Goal: Task Accomplishment & Management: Manage account settings

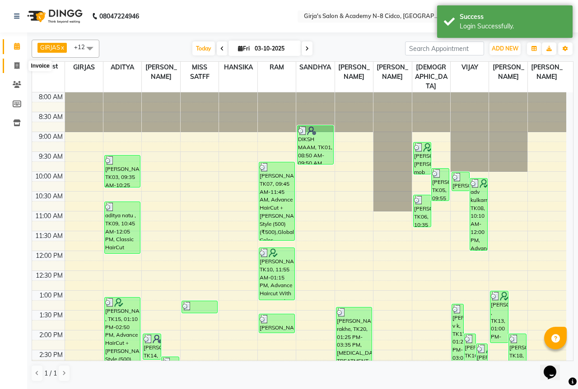
click at [17, 65] on icon at bounding box center [16, 65] width 5 height 7
select select "service"
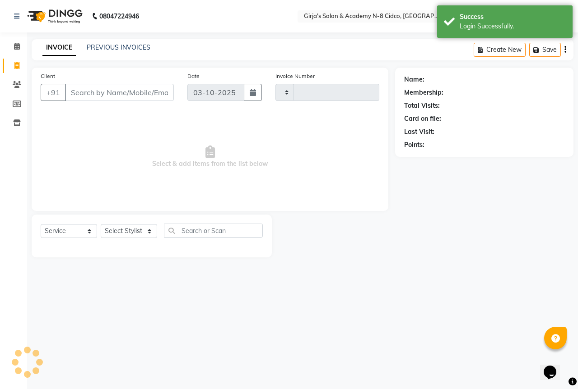
type input "5821"
select select "66"
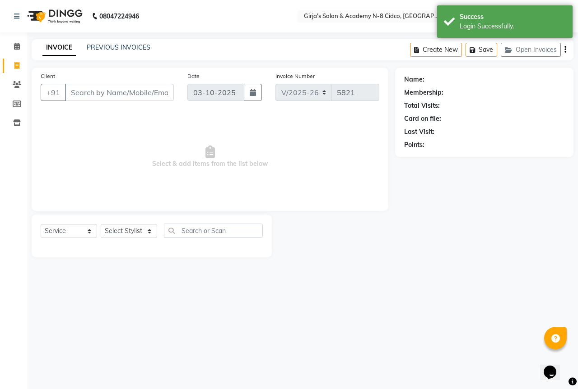
click at [93, 95] on input "Client" at bounding box center [119, 92] width 109 height 17
select select "66554"
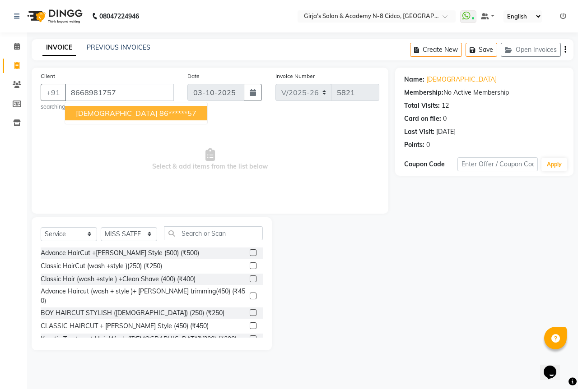
click at [159, 114] on ngb-highlight "86******57" at bounding box center [177, 113] width 37 height 9
type input "86******57"
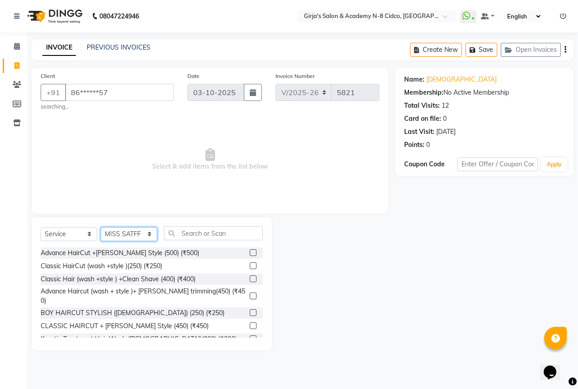
drag, startPoint x: 130, startPoint y: 236, endPoint x: 127, endPoint y: 231, distance: 6.1
click at [130, 236] on select "Select Stylist ADITYA ANIKET BEAUTY M GIRJAS HANSIKA KOMAL MISS SATFF MONA PATY…" at bounding box center [129, 234] width 56 height 14
select select "6470"
click at [101, 227] on select "Select Stylist ADITYA ANIKET BEAUTY M GIRJAS HANSIKA KOMAL MISS SATFF MONA PATY…" at bounding box center [129, 234] width 56 height 14
click at [226, 234] on input "text" at bounding box center [213, 234] width 99 height 14
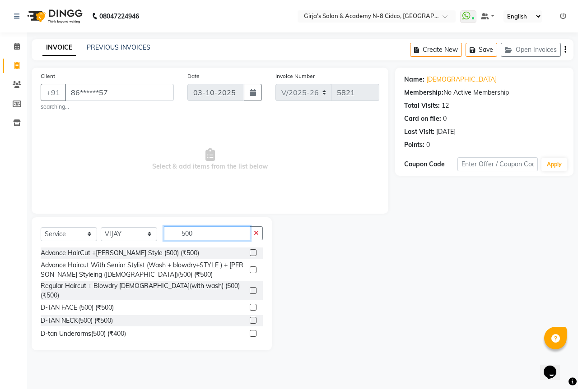
type input "500"
click at [250, 254] on label at bounding box center [253, 253] width 7 height 7
click at [250, 254] on input "checkbox" at bounding box center [253, 253] width 6 height 6
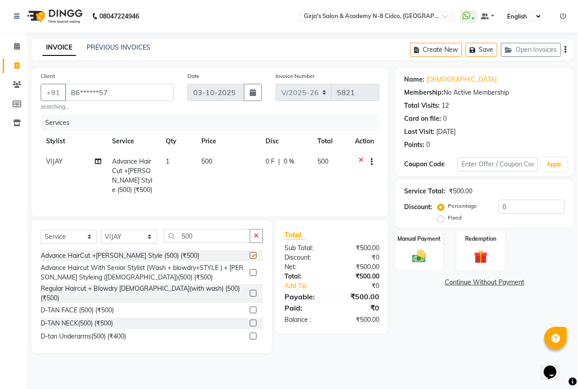
checkbox input "false"
drag, startPoint x: 419, startPoint y: 256, endPoint x: 411, endPoint y: 257, distance: 8.6
click at [420, 256] on img at bounding box center [418, 256] width 23 height 17
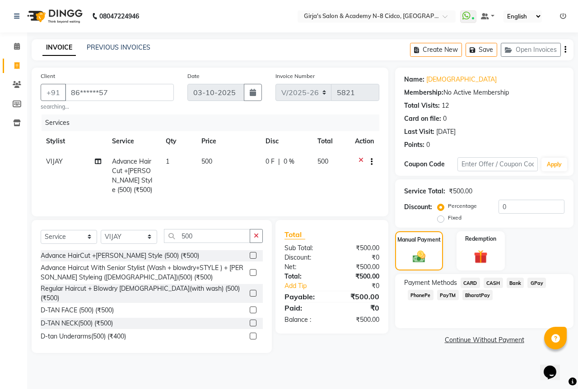
drag, startPoint x: 491, startPoint y: 282, endPoint x: 491, endPoint y: 290, distance: 8.1
click at [491, 281] on span "CASH" at bounding box center [492, 283] width 19 height 10
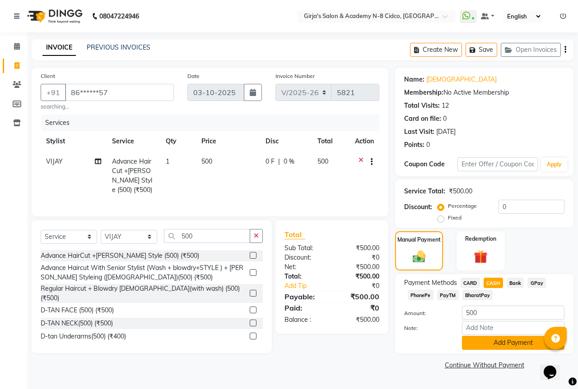
click at [502, 343] on button "Add Payment" at bounding box center [513, 343] width 102 height 14
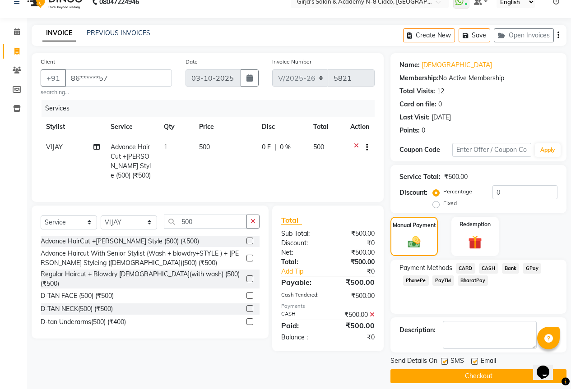
scroll to position [22, 0]
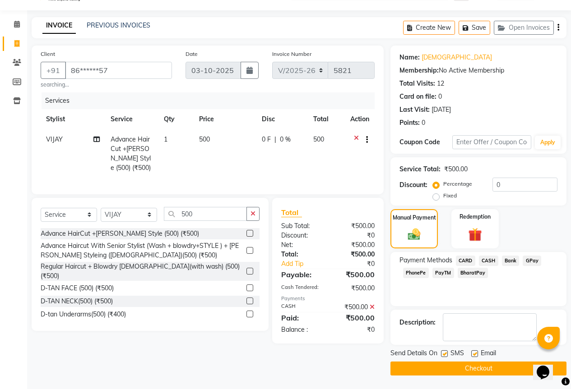
click at [497, 368] on button "Checkout" at bounding box center [478, 369] width 176 height 14
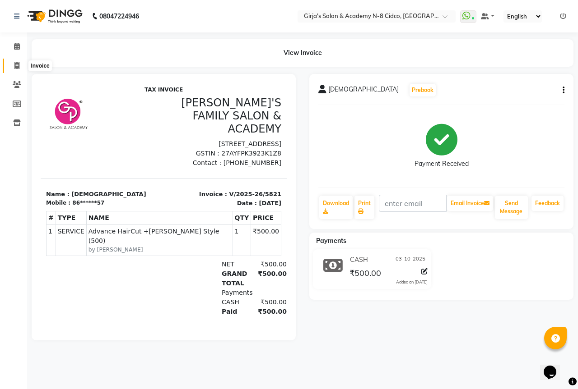
click at [22, 65] on span at bounding box center [17, 66] width 16 height 10
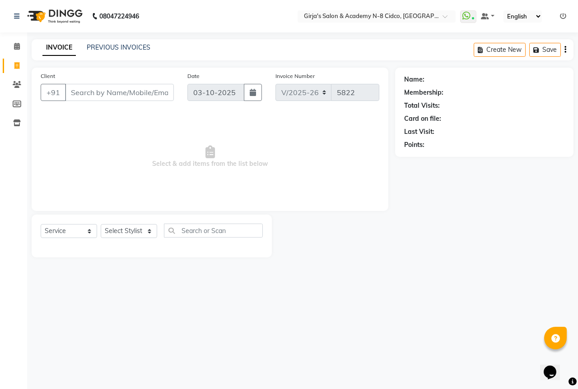
click at [17, 65] on icon at bounding box center [16, 65] width 5 height 7
select select "66"
select select "service"
click at [17, 65] on icon at bounding box center [16, 65] width 5 height 7
select select "66"
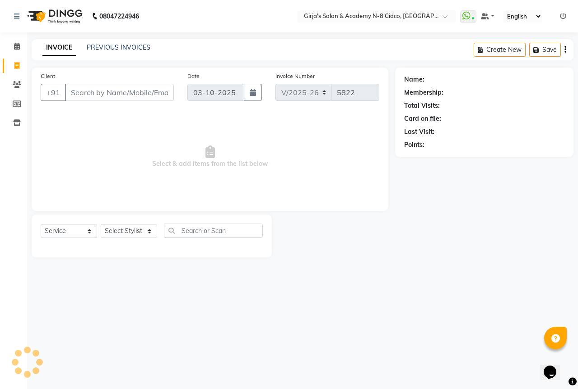
select select "service"
select select "66554"
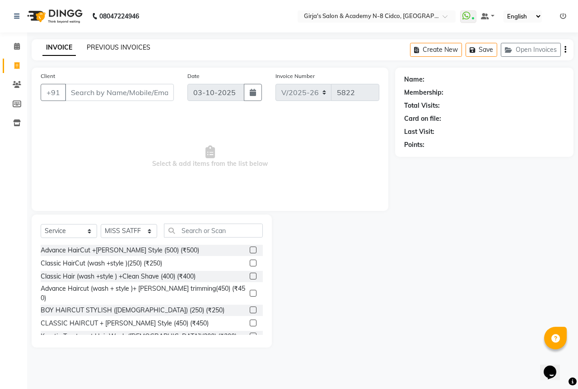
click at [134, 47] on link "PREVIOUS INVOICES" at bounding box center [119, 47] width 64 height 8
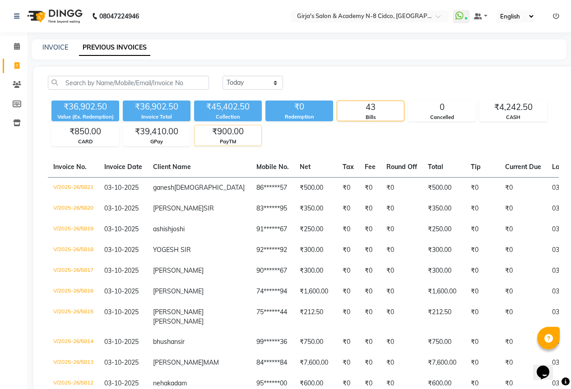
click at [239, 134] on div "₹900.00" at bounding box center [227, 131] width 67 height 13
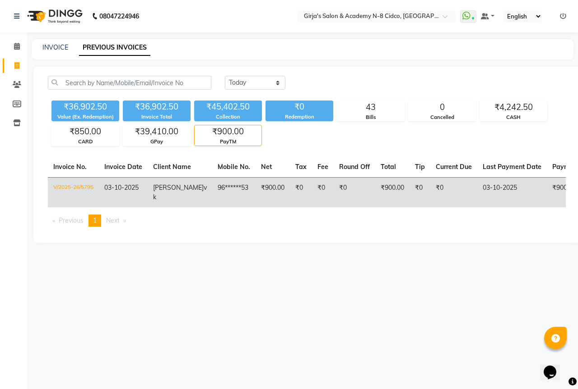
click at [520, 190] on td "03-10-2025" at bounding box center [511, 192] width 69 height 30
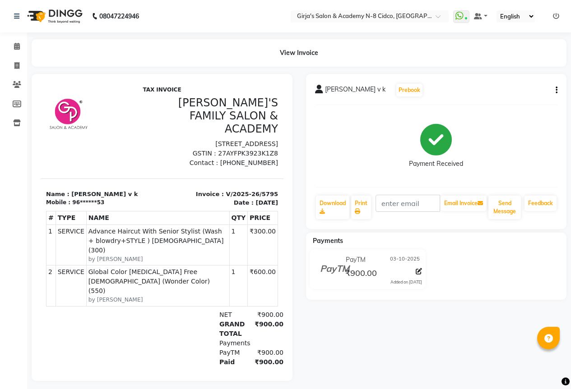
click at [420, 270] on icon at bounding box center [419, 271] width 6 height 6
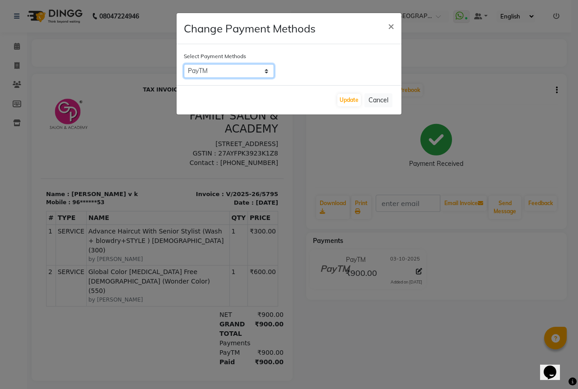
click at [210, 76] on select "CARD CASH Bank GPay PhonePe PayTM BharatPay" at bounding box center [229, 71] width 90 height 14
select select "5"
click at [184, 64] on select "CARD CASH Bank GPay PhonePe PayTM BharatPay" at bounding box center [229, 71] width 90 height 14
click at [349, 101] on button "Update" at bounding box center [348, 100] width 23 height 13
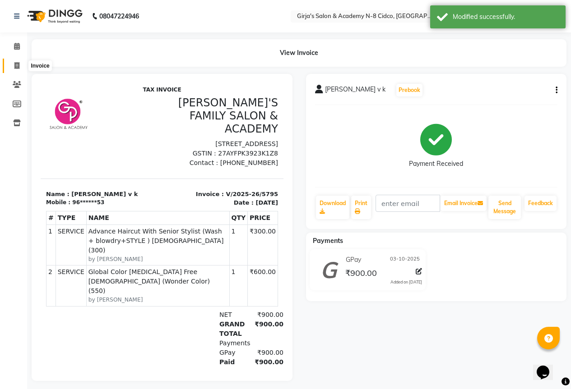
click at [13, 64] on span at bounding box center [17, 66] width 16 height 10
select select "service"
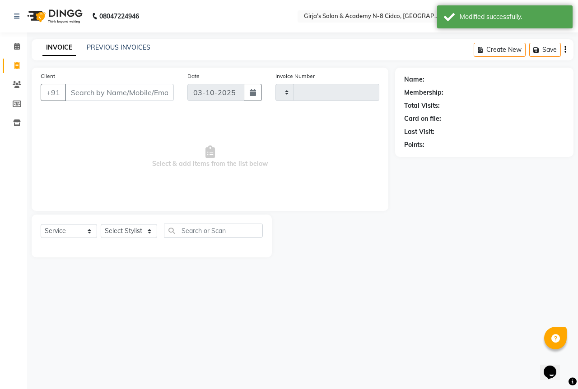
type input "5822"
select select "66"
click at [128, 51] on link "PREVIOUS INVOICES" at bounding box center [119, 47] width 64 height 8
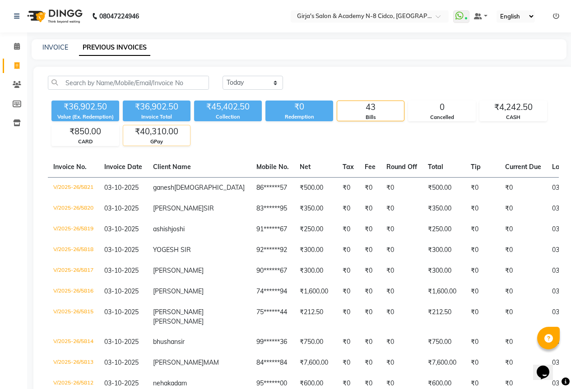
click at [172, 136] on div "₹40,310.00" at bounding box center [156, 131] width 67 height 13
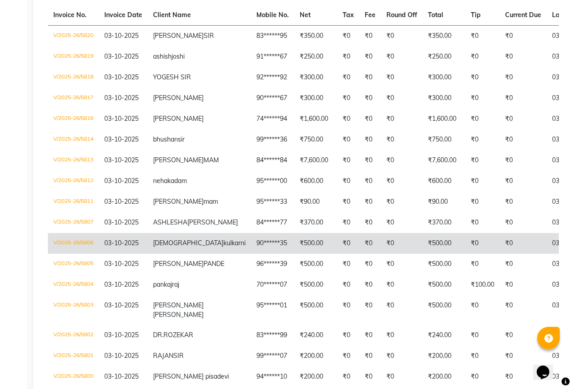
scroll to position [135, 0]
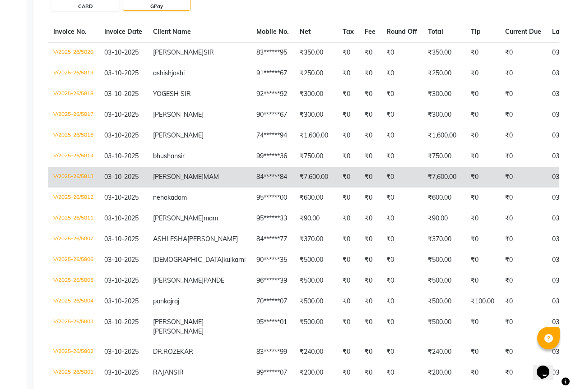
click at [204, 181] on span "MAM" at bounding box center [211, 177] width 15 height 8
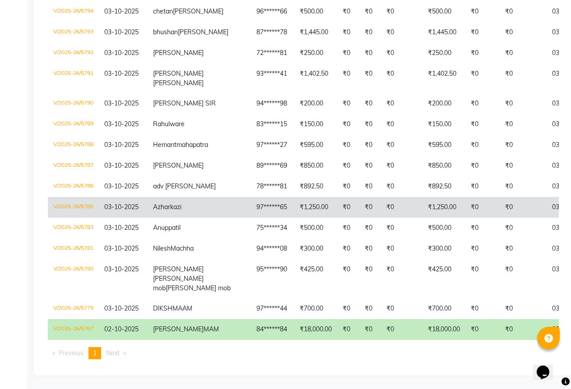
scroll to position [689, 0]
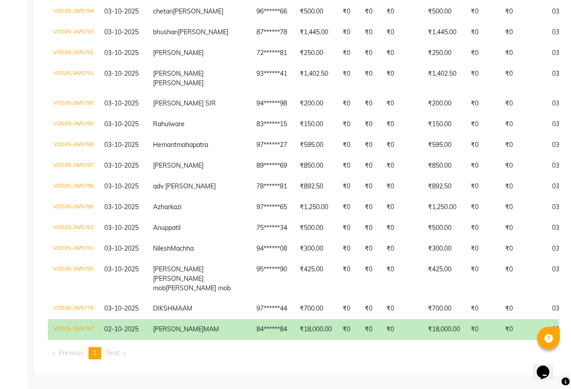
click at [422, 324] on td "₹18,000.00" at bounding box center [443, 329] width 43 height 21
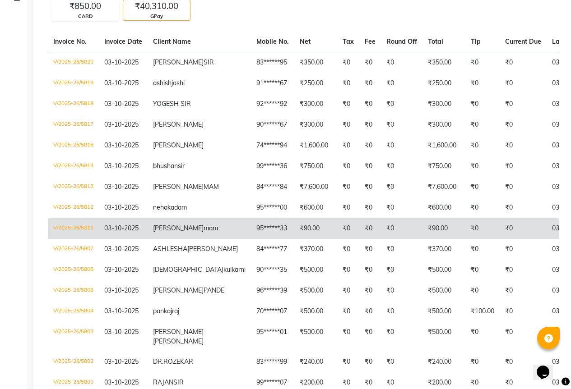
scroll to position [148, 0]
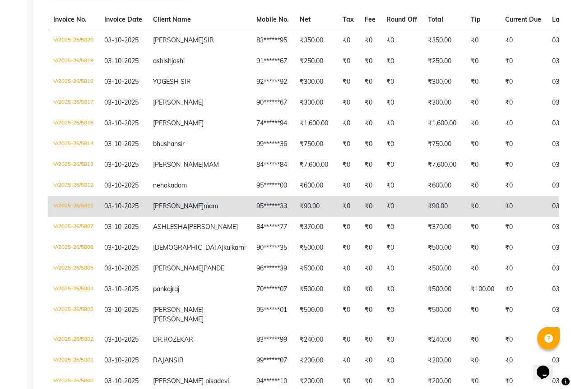
click at [422, 217] on td "₹90.00" at bounding box center [443, 206] width 43 height 21
click at [251, 215] on td "95******33" at bounding box center [272, 206] width 43 height 21
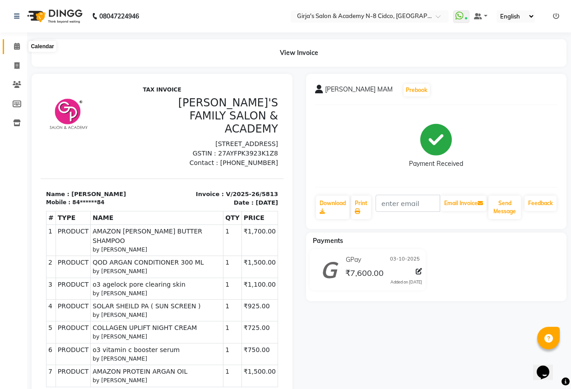
drag, startPoint x: 10, startPoint y: 44, endPoint x: 23, endPoint y: 37, distance: 14.6
click at [10, 44] on span at bounding box center [17, 47] width 16 height 10
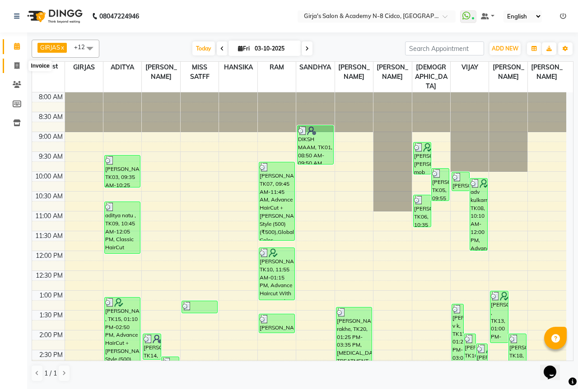
click at [15, 68] on icon at bounding box center [16, 65] width 5 height 7
select select "service"
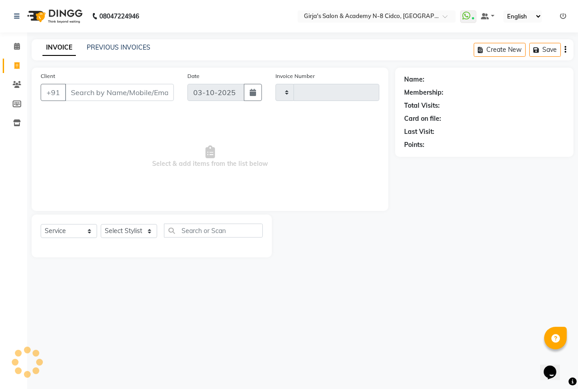
type input "5822"
select select "66"
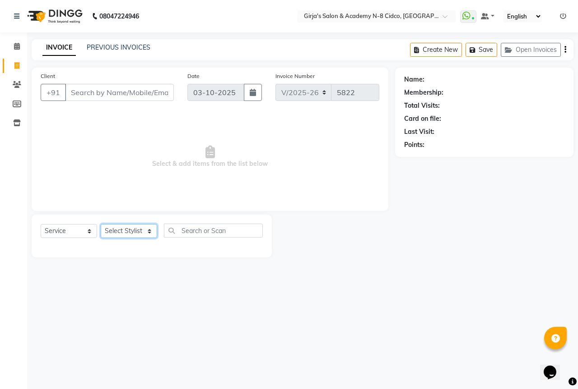
click at [111, 232] on select "Select Stylist" at bounding box center [129, 231] width 56 height 14
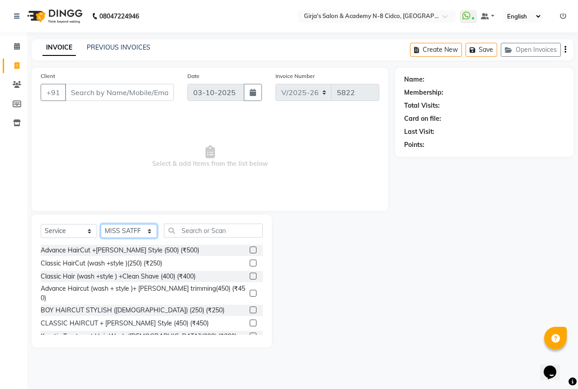
click at [113, 229] on select "Select Stylist ADITYA ANIKET BEAUTY M GIRJAS HANSIKA KOMAL MISS SATFF MONA PATY…" at bounding box center [129, 231] width 56 height 14
click at [113, 228] on select "Select Stylist ADITYA ANIKET BEAUTY M GIRJAS HANSIKA KOMAL MISS SATFF MONA PATY…" at bounding box center [129, 231] width 56 height 14
select select "27236"
click at [101, 224] on select "Select Stylist ADITYA ANIKET BEAUTY M GIRJAS HANSIKA KOMAL MISS SATFF MONA PATY…" at bounding box center [129, 231] width 56 height 14
drag, startPoint x: 208, startPoint y: 233, endPoint x: 216, endPoint y: 217, distance: 18.0
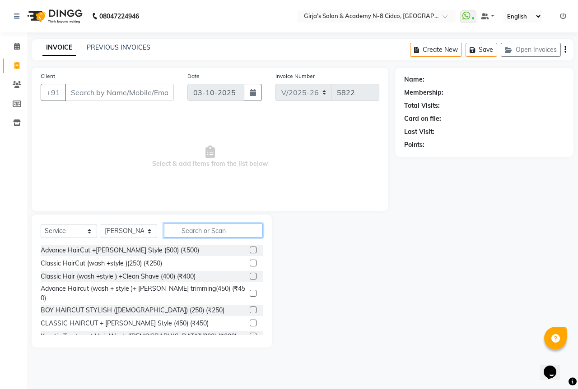
click at [210, 231] on input "text" at bounding box center [213, 231] width 99 height 14
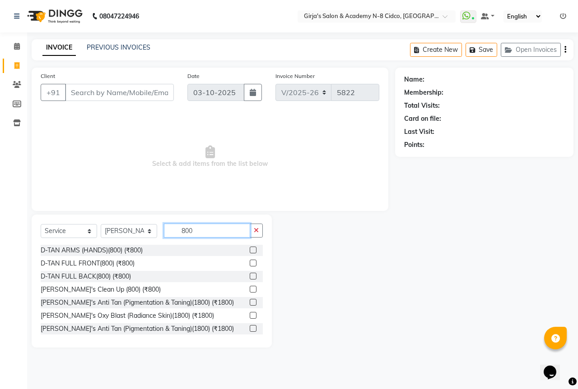
drag, startPoint x: 216, startPoint y: 231, endPoint x: 206, endPoint y: 228, distance: 10.7
click at [215, 231] on input "800" at bounding box center [207, 231] width 86 height 14
type input "8"
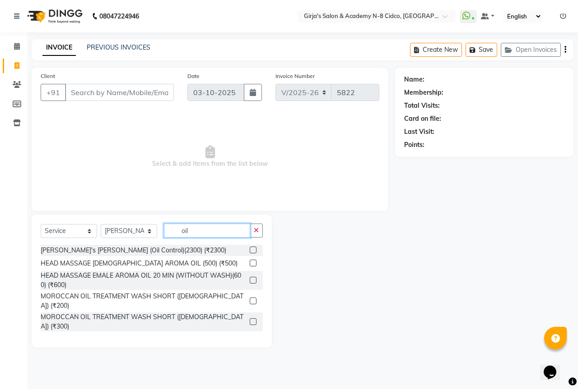
click at [198, 234] on input "oil" at bounding box center [207, 231] width 86 height 14
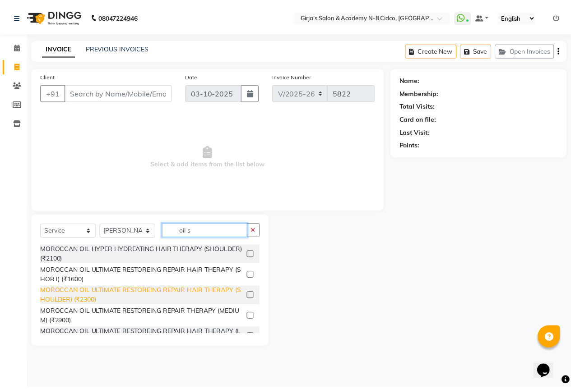
scroll to position [316, 0]
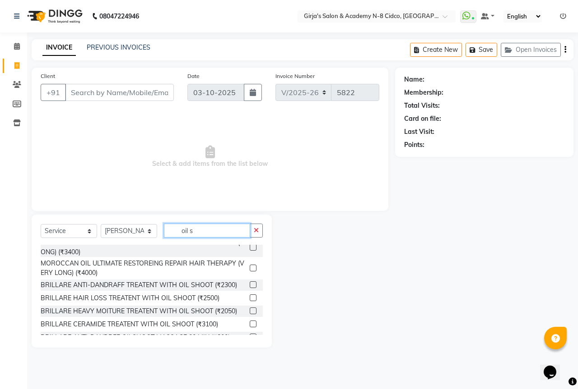
type input "oil s"
click at [250, 334] on label at bounding box center [253, 337] width 7 height 7
click at [250, 335] on input "checkbox" at bounding box center [253, 338] width 6 height 6
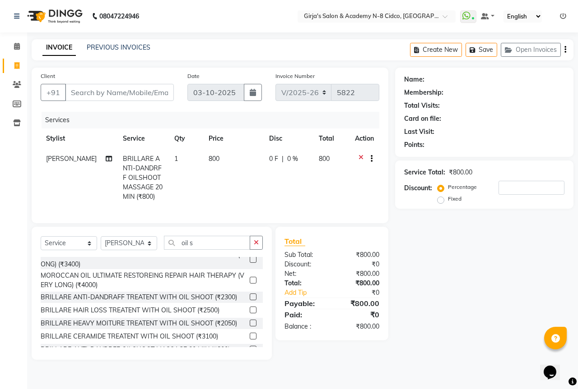
click at [250, 346] on label at bounding box center [253, 349] width 7 height 7
click at [250, 347] on input "checkbox" at bounding box center [253, 350] width 6 height 6
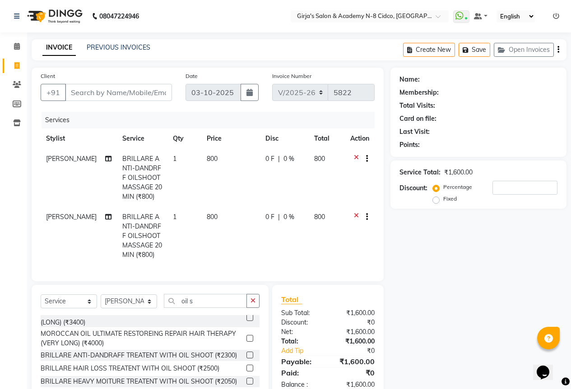
checkbox input "false"
click at [59, 213] on span "VINAYAK" at bounding box center [71, 217] width 51 height 8
select select "27236"
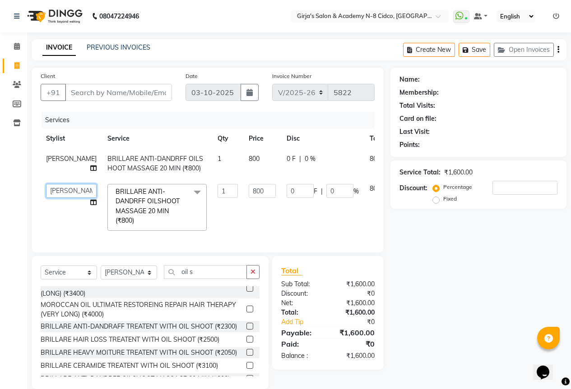
click at [65, 192] on select "ADITYA ANIKET BEAUTY M GIRJAS HANSIKA KOMAL MISS SATFF MONA PATYARK RAM SAHIL S…" at bounding box center [71, 191] width 51 height 14
select select "66195"
click at [60, 189] on select "ADITYA ANIKET BEAUTY M GIRJAS HANSIKA KOMAL MISS SATFF MONA PATYARK RAM SAHIL S…" at bounding box center [71, 191] width 51 height 14
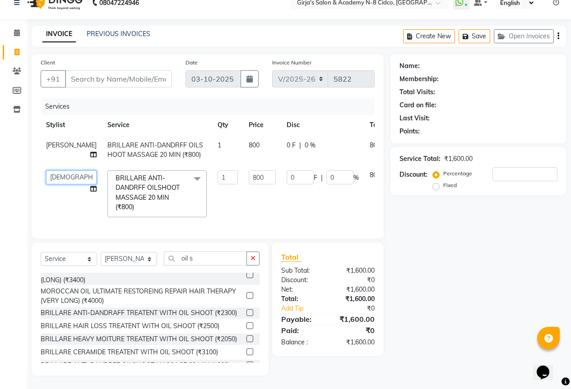
scroll to position [20, 0]
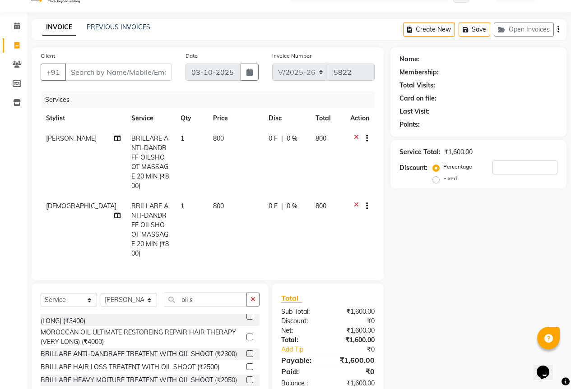
click at [299, 202] on td "0 F | 0 %" at bounding box center [286, 230] width 47 height 68
select select "66195"
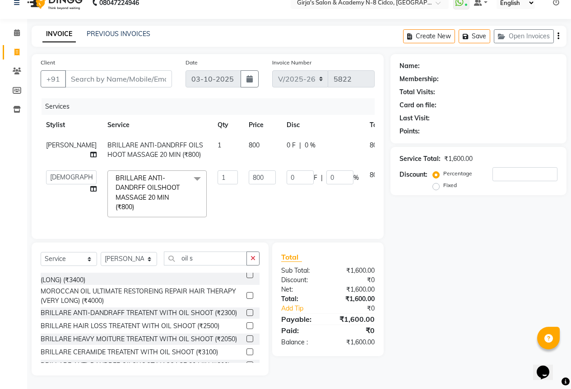
click at [334, 213] on td "0 F | 0 %" at bounding box center [322, 194] width 83 height 58
click at [418, 204] on div "Name: Membership: Total Visits: Card on file: Last Visit: Points: Service Total…" at bounding box center [481, 215] width 183 height 322
click at [101, 79] on input "Client" at bounding box center [118, 78] width 107 height 17
type input "9"
type input "0"
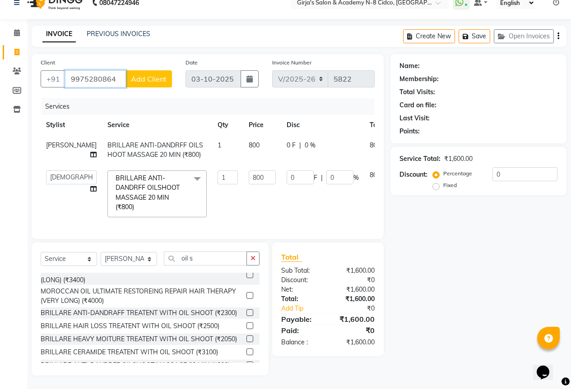
type input "9975280864"
click at [143, 74] on span "Add Client" at bounding box center [149, 78] width 36 height 9
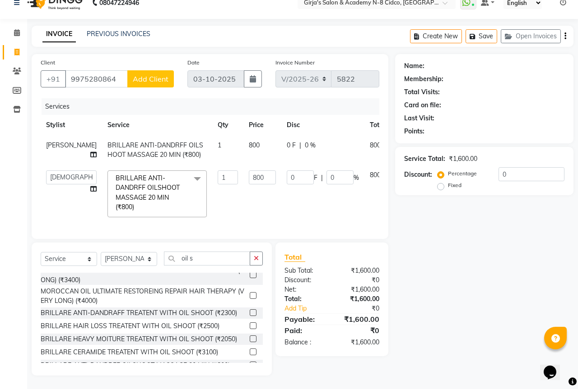
select select "22"
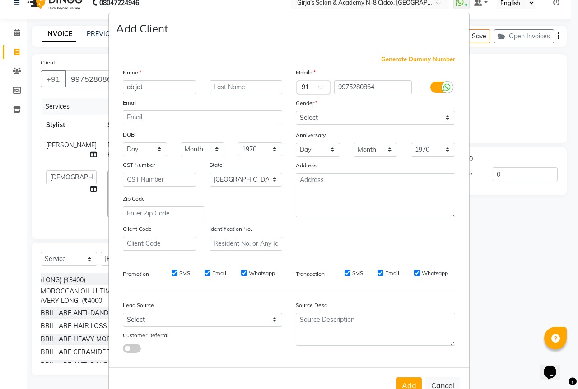
click at [134, 88] on input "abijat" at bounding box center [159, 87] width 73 height 14
type input "abijjeat"
click at [227, 86] on input "text" at bounding box center [245, 87] width 73 height 14
type input "sir"
click at [305, 119] on select "Select Male Female Other Prefer Not To Say" at bounding box center [375, 118] width 159 height 14
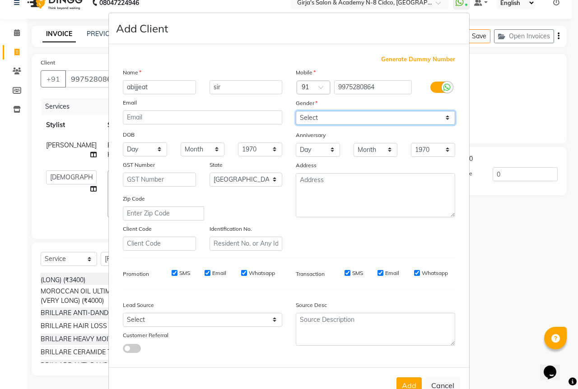
select select "male"
click at [296, 111] on select "Select Male Female Other Prefer Not To Say" at bounding box center [375, 118] width 159 height 14
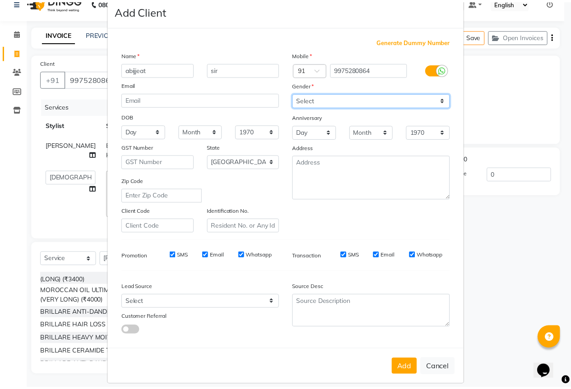
scroll to position [27, 0]
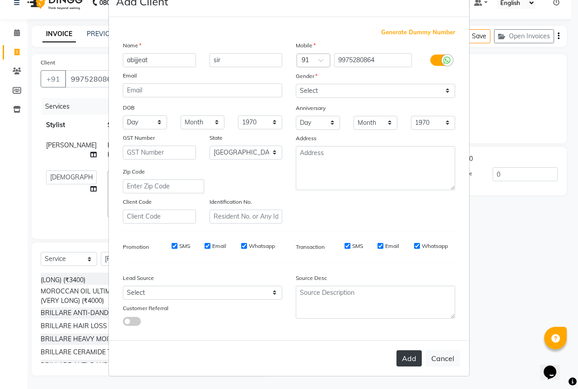
click at [409, 360] on button "Add" at bounding box center [408, 359] width 25 height 16
type input "99******64"
select select
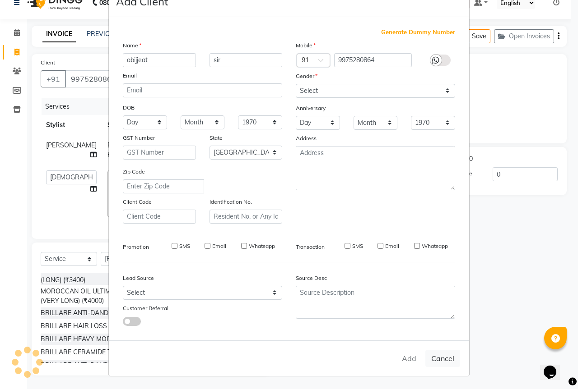
select select "null"
select select
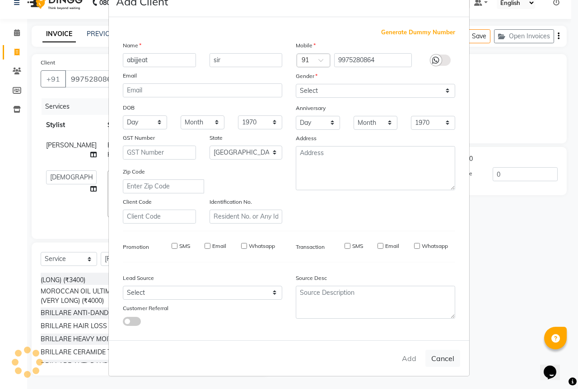
checkbox input "false"
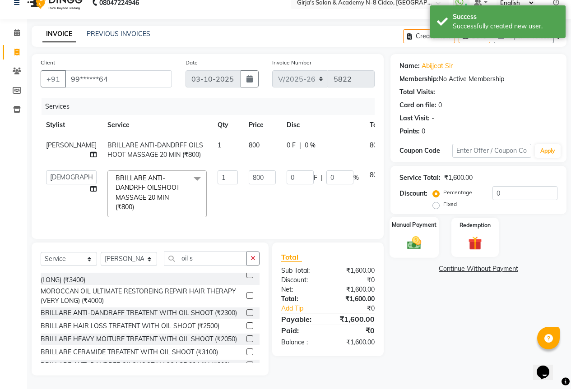
click at [422, 235] on img at bounding box center [414, 243] width 23 height 16
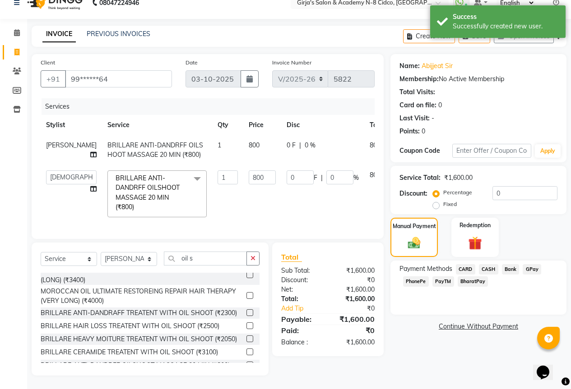
click at [491, 264] on span "CASH" at bounding box center [488, 269] width 19 height 10
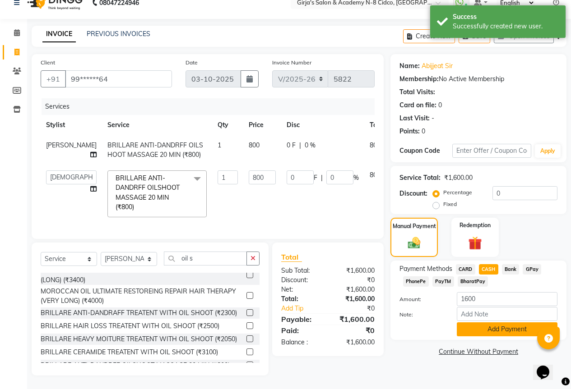
click at [490, 324] on button "Add Payment" at bounding box center [507, 330] width 101 height 14
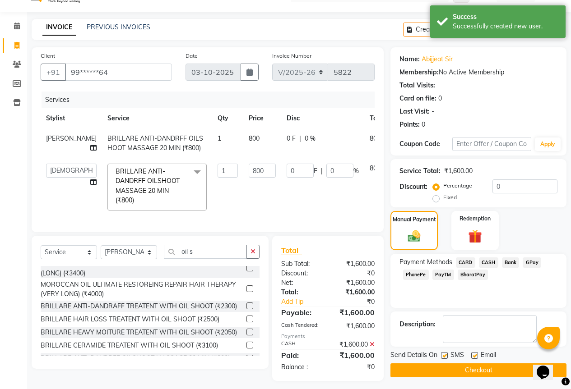
click at [468, 369] on button "Checkout" at bounding box center [478, 371] width 176 height 14
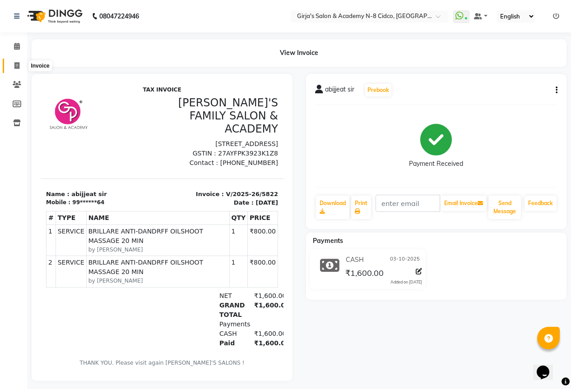
click at [10, 71] on link "Invoice" at bounding box center [14, 66] width 22 height 15
select select "service"
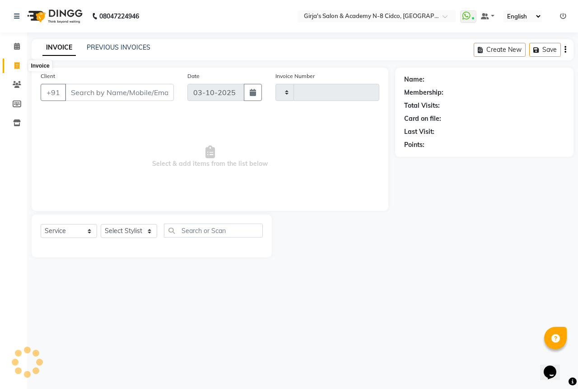
type input "5823"
select select "66"
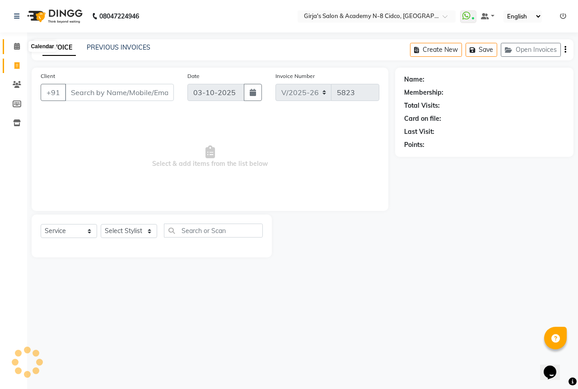
click at [14, 46] on icon at bounding box center [17, 46] width 6 height 7
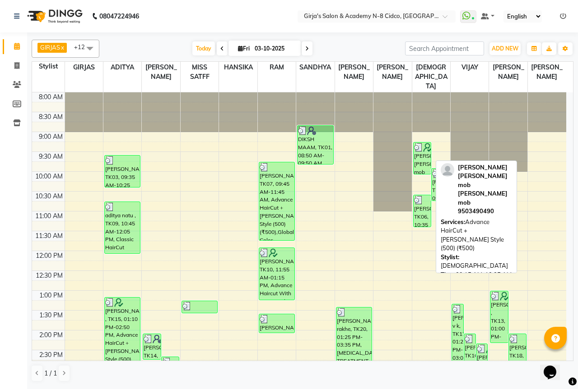
click at [416, 152] on div "jamil khan adiba mob Khan adiba mob, TK02, 09:15 AM-10:05 AM, Advance HairCut +…" at bounding box center [421, 159] width 17 height 32
select select "3"
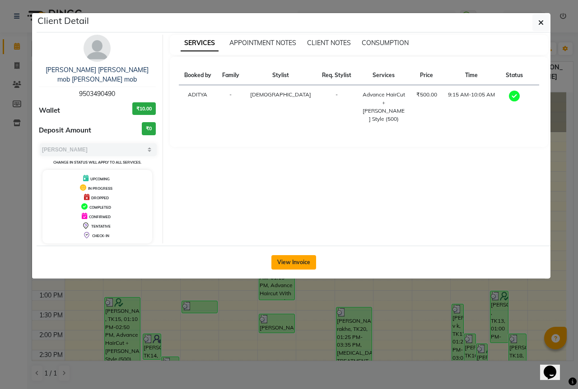
click at [299, 259] on button "View Invoice" at bounding box center [293, 262] width 45 height 14
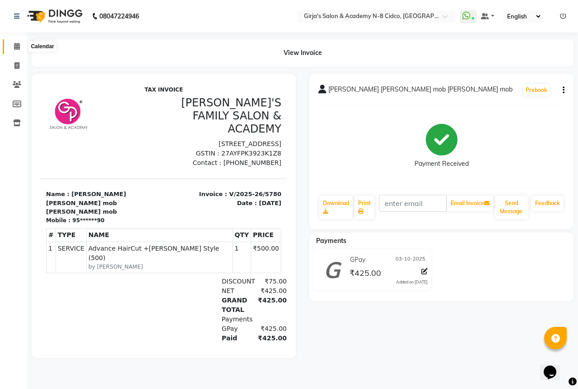
click at [14, 48] on icon at bounding box center [17, 46] width 6 height 7
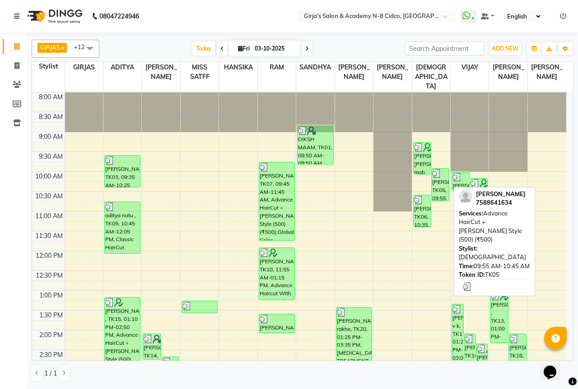
click at [440, 176] on div "Anup patil, TK05, 09:55 AM-10:45 AM, Advance HairCut +Beard Style (500) (₹500)" at bounding box center [439, 185] width 17 height 32
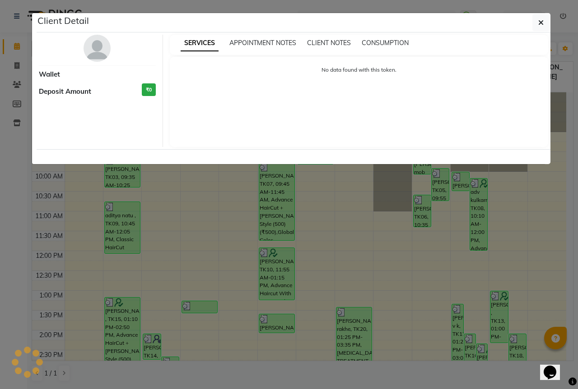
select select "3"
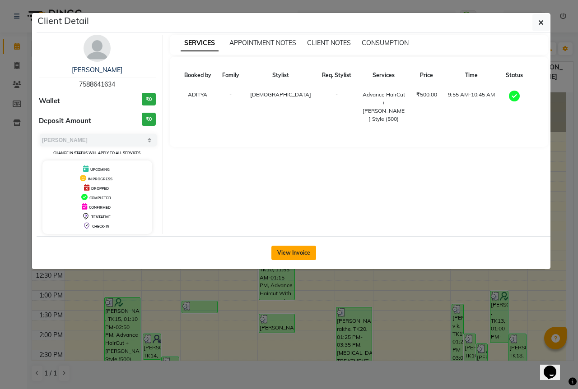
click at [297, 257] on button "View Invoice" at bounding box center [293, 253] width 45 height 14
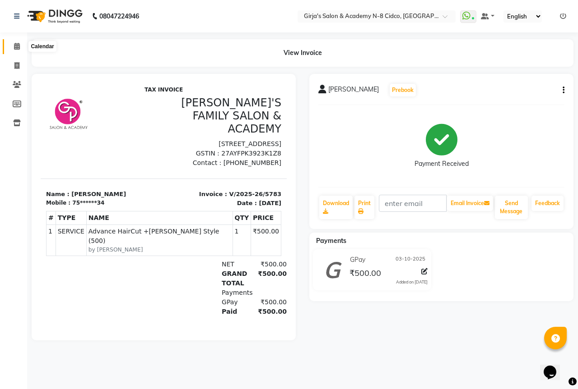
click at [15, 44] on icon at bounding box center [17, 46] width 6 height 7
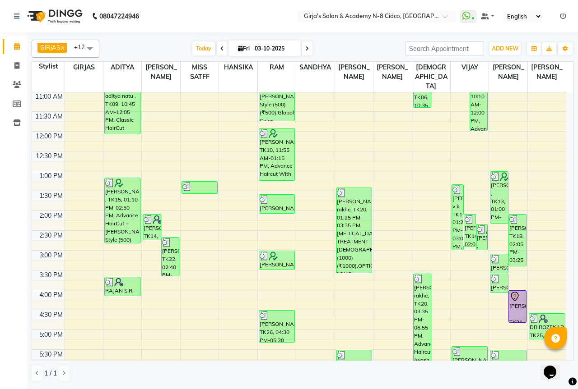
scroll to position [135, 0]
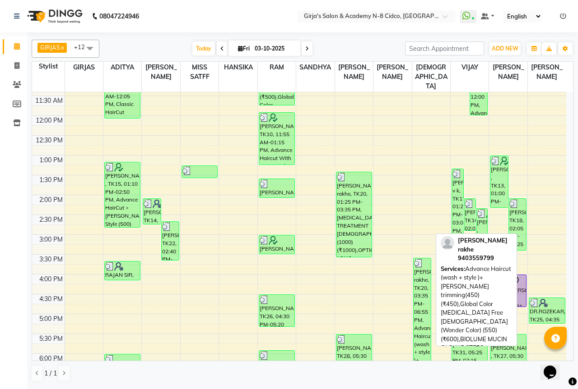
click at [414, 272] on div "sidhant rakhe, TK20, 03:35 PM-06:55 PM, Advance Haircut (wash + style )+ Beard …" at bounding box center [421, 324] width 17 height 131
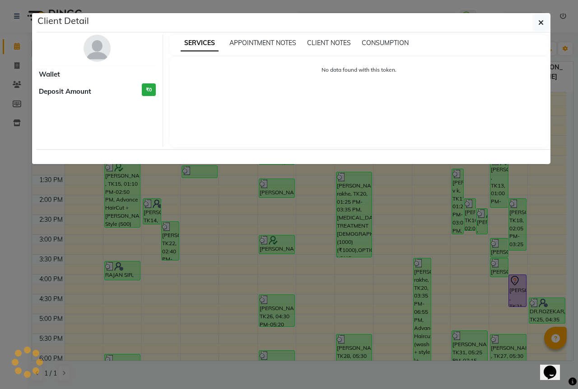
select select "3"
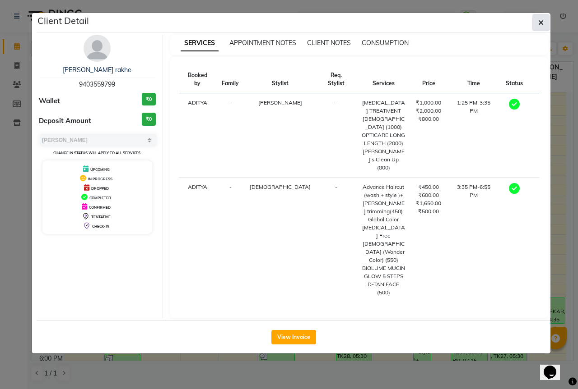
click at [536, 21] on button "button" at bounding box center [540, 22] width 17 height 17
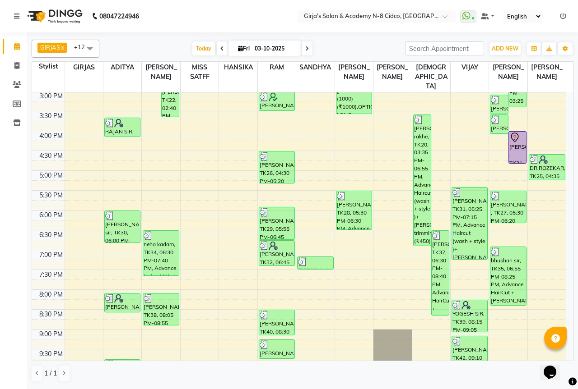
scroll to position [273, 0]
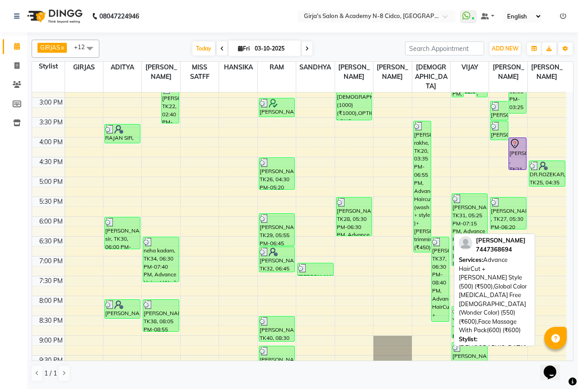
click at [437, 251] on div "dnyaneshwer shine, TK37, 06:30 PM-08:40 PM, Advance HairCut +Beard Style (500) …" at bounding box center [439, 279] width 17 height 84
select select "3"
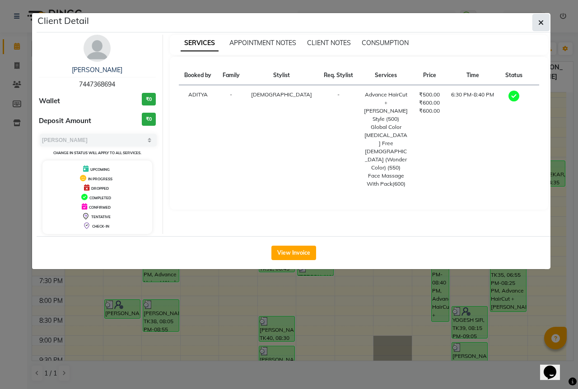
click at [539, 26] on span "button" at bounding box center [540, 22] width 5 height 9
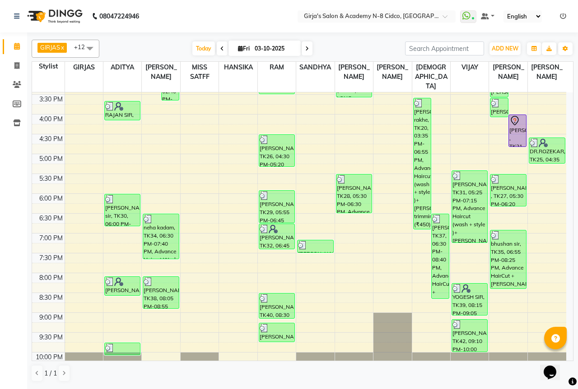
scroll to position [318, 0]
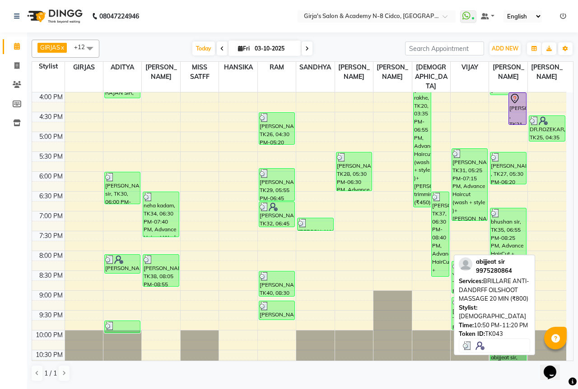
click at [428, 365] on img at bounding box center [427, 369] width 9 height 9
select select "3"
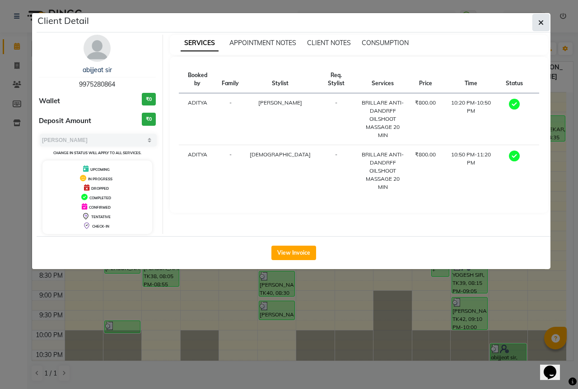
click at [542, 20] on icon "button" at bounding box center [540, 22] width 5 height 7
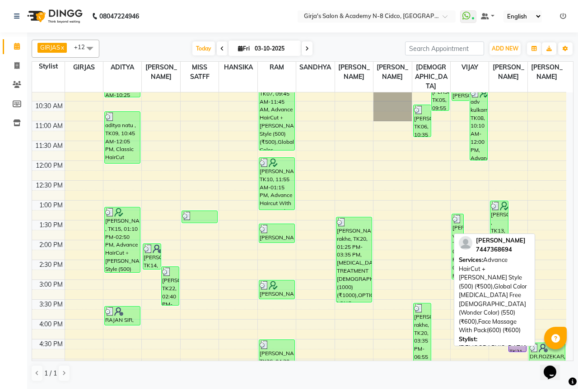
scroll to position [0, 0]
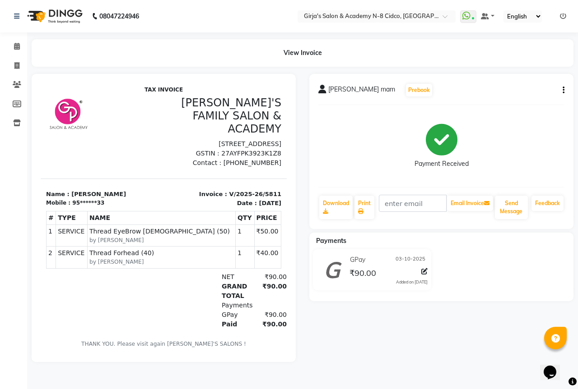
drag, startPoint x: 323, startPoint y: 87, endPoint x: 366, endPoint y: 97, distance: 43.9
click at [380, 102] on div "[PERSON_NAME] mam Prebook Payment Received Download Print Email Invoice Send Me…" at bounding box center [441, 151] width 264 height 155
copy div "[PERSON_NAME] mam"
click at [21, 74] on li "Invoice" at bounding box center [13, 65] width 27 height 19
click at [18, 85] on icon at bounding box center [17, 84] width 9 height 7
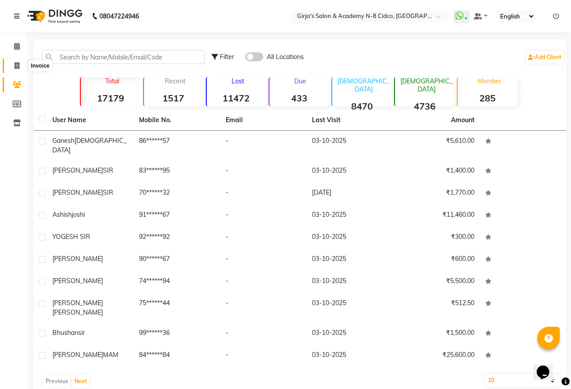
click at [12, 68] on span at bounding box center [17, 66] width 16 height 10
select select "66"
select select "service"
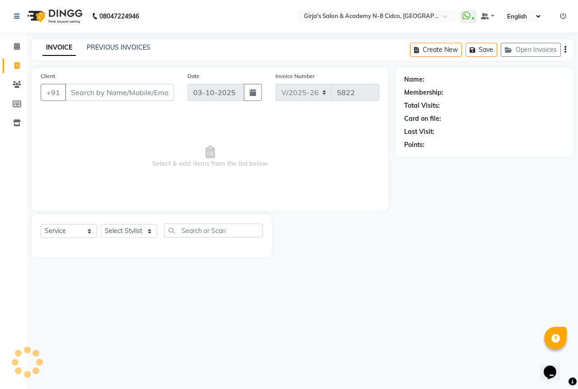
select select "66554"
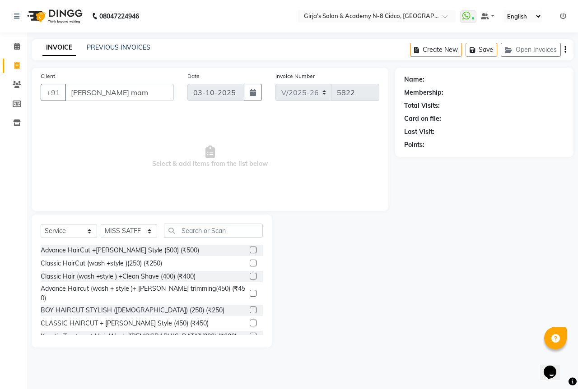
scroll to position [0, 2]
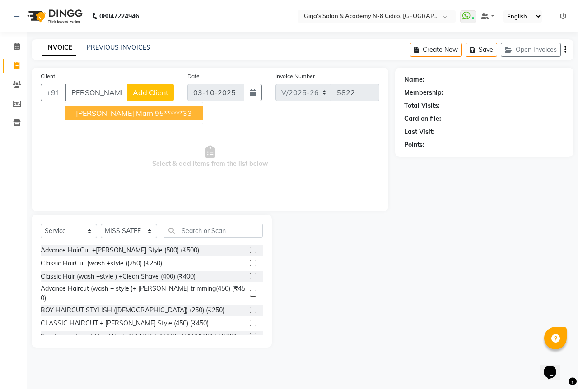
click at [155, 115] on ngb-highlight "95******33" at bounding box center [173, 113] width 37 height 9
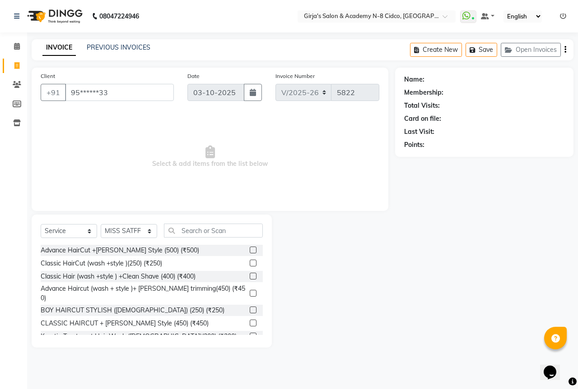
type input "95******33"
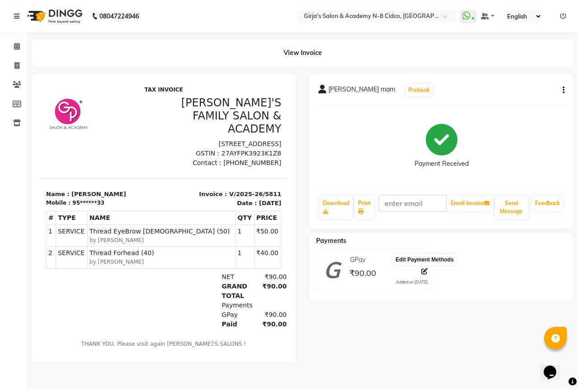
click at [423, 272] on icon at bounding box center [424, 271] width 6 height 6
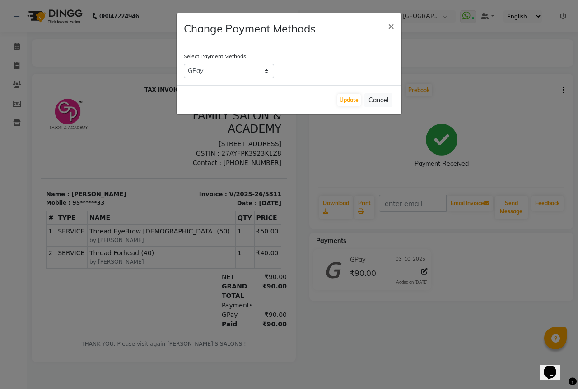
click at [232, 65] on div "Select Payment Methods CARD CASH Bank GPay PhonePe PayTM BharatPay" at bounding box center [288, 64] width 225 height 41
click at [233, 67] on select "CARD CASH Bank GPay PhonePe PayTM BharatPay" at bounding box center [229, 71] width 90 height 14
click at [184, 64] on select "CARD CASH Bank GPay PhonePe PayTM BharatPay" at bounding box center [229, 71] width 90 height 14
click at [228, 71] on select "CARD CASH Bank GPay PhonePe PayTM BharatPay" at bounding box center [229, 71] width 90 height 14
select select "1"
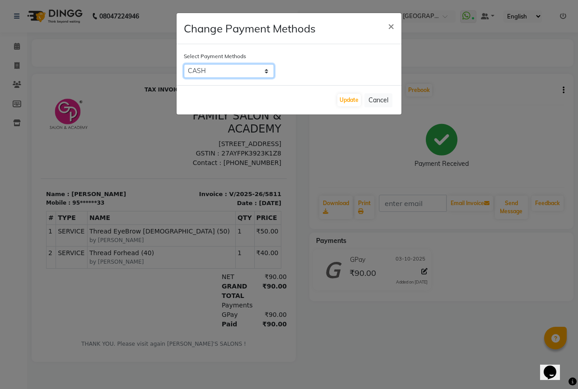
click at [184, 64] on select "CARD CASH Bank GPay PhonePe PayTM BharatPay" at bounding box center [229, 71] width 90 height 14
drag, startPoint x: 371, startPoint y: 97, endPoint x: 335, endPoint y: 101, distance: 35.8
click at [335, 101] on div "Update Cancel" at bounding box center [288, 99] width 225 height 29
click at [339, 101] on button "Update" at bounding box center [348, 100] width 23 height 13
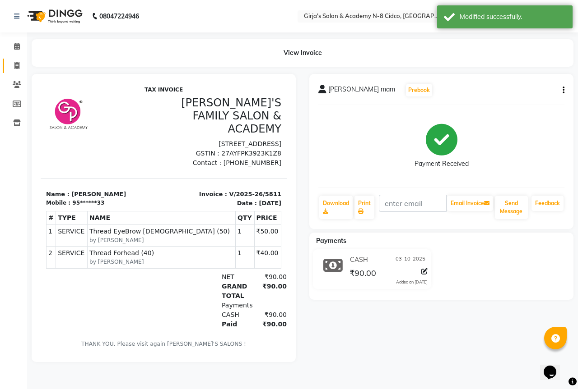
drag, startPoint x: 28, startPoint y: 55, endPoint x: 21, endPoint y: 58, distance: 7.9
click at [24, 56] on app-home "08047224946 Select Location × Girja's Salon & Academy N-8 Cidco, [GEOGRAPHIC_DA…" at bounding box center [289, 188] width 578 height 376
click at [21, 59] on link "Invoice" at bounding box center [14, 66] width 22 height 15
select select "service"
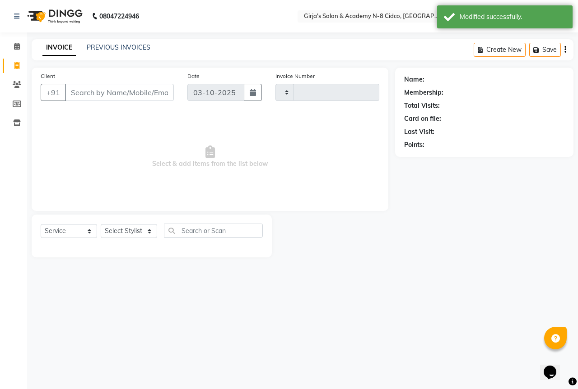
type input "5822"
click at [22, 61] on span at bounding box center [17, 66] width 16 height 10
select select "66"
select select "service"
drag, startPoint x: 125, startPoint y: 38, endPoint x: 131, endPoint y: 41, distance: 6.9
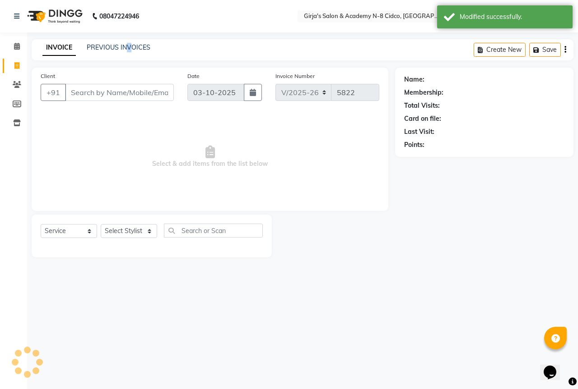
click at [131, 39] on div "08047224946 Select Location × Girja's Salon & Academy N-8 Cidco, [GEOGRAPHIC_DA…" at bounding box center [289, 194] width 578 height 389
click at [133, 43] on link "PREVIOUS INVOICES" at bounding box center [119, 47] width 64 height 8
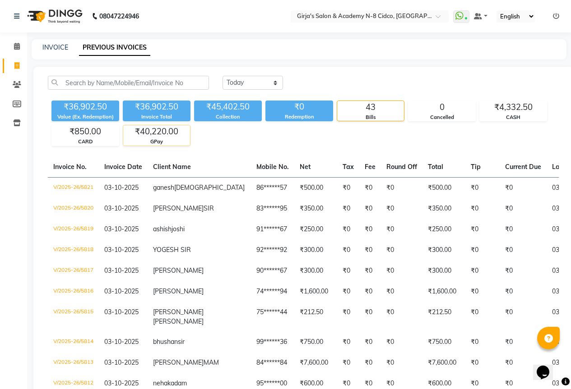
click at [132, 140] on div "GPay" at bounding box center [156, 142] width 67 height 8
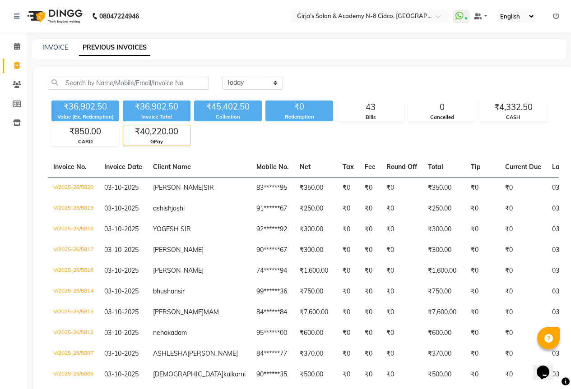
click at [46, 53] on div "INVOICE PREVIOUS INVOICES" at bounding box center [299, 49] width 535 height 20
click at [47, 51] on div "INVOICE" at bounding box center [55, 47] width 26 height 9
